Goal: Information Seeking & Learning: Learn about a topic

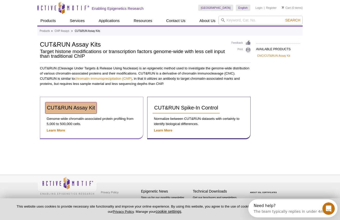
click at [86, 109] on span "CUT&RUN Assay Kit" at bounding box center [71, 108] width 48 height 6
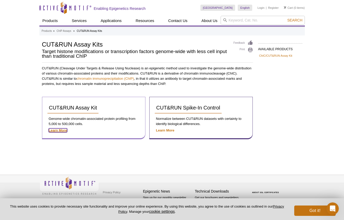
click at [63, 130] on strong "Learn More" at bounding box center [58, 131] width 18 height 4
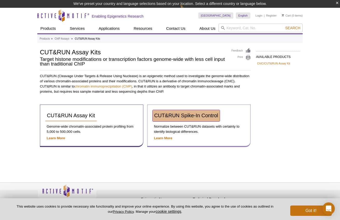
click at [211, 116] on span "CUT&RUN Spike-In Control" at bounding box center [186, 116] width 64 height 6
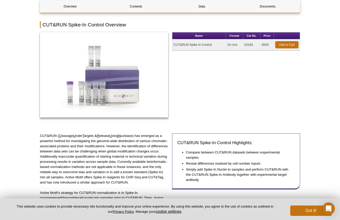
scroll to position [57, 0]
